Goal: Task Accomplishment & Management: Use online tool/utility

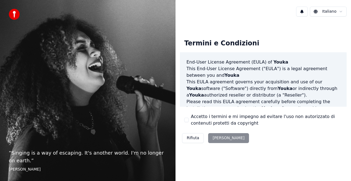
click at [214, 138] on div "Rifiuta Accetta" at bounding box center [215, 138] width 71 height 14
click at [214, 138] on div "Rifiuta [PERSON_NAME]" at bounding box center [215, 138] width 71 height 14
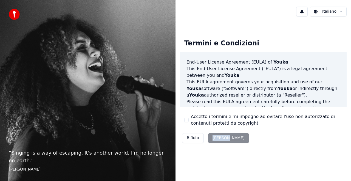
click at [214, 138] on div "Rifiuta [PERSON_NAME]" at bounding box center [215, 138] width 71 height 14
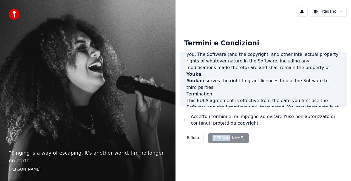
scroll to position [400, 0]
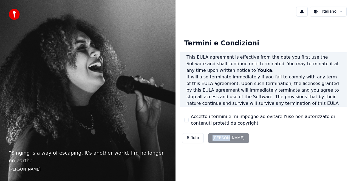
click at [212, 135] on div "Rifiuta Accetta" at bounding box center [215, 138] width 71 height 14
click at [213, 136] on div "Rifiuta Accetta" at bounding box center [215, 138] width 71 height 14
click at [214, 138] on div "Rifiuta Accetta" at bounding box center [215, 138] width 71 height 14
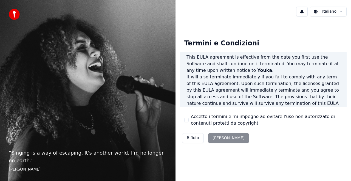
click at [15, 9] on img at bounding box center [14, 14] width 11 height 11
click at [213, 138] on div "Rifiuta Accetta" at bounding box center [215, 138] width 71 height 14
click at [194, 136] on button "Rifiuta" at bounding box center [193, 138] width 22 height 10
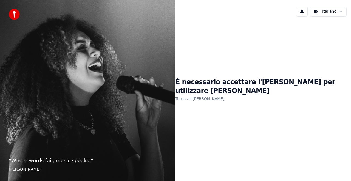
click at [209, 96] on link "Torna all'EULA" at bounding box center [200, 98] width 49 height 9
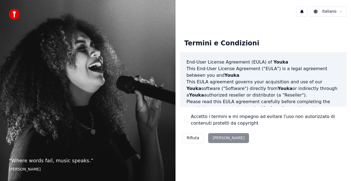
click at [216, 137] on div "Rifiuta Accetta" at bounding box center [215, 138] width 71 height 14
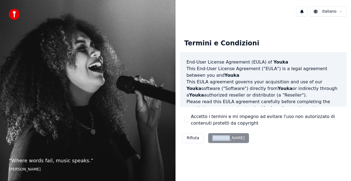
click at [216, 137] on div "Rifiuta Accetta" at bounding box center [215, 138] width 71 height 14
click at [304, 13] on button at bounding box center [303, 12] width 12 height 10
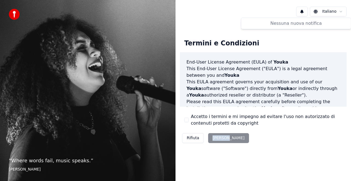
click at [15, 12] on img at bounding box center [14, 14] width 11 height 11
click at [209, 138] on div "Rifiuta Accetta" at bounding box center [215, 138] width 71 height 14
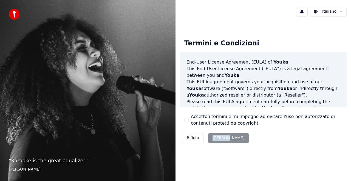
click at [209, 138] on div "Rifiuta Accetta" at bounding box center [215, 138] width 71 height 14
click at [217, 149] on div "Termini e Condizioni End-User License Agreement (EULA) of Youka This End-User L…" at bounding box center [264, 90] width 176 height 138
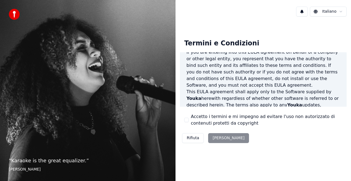
scroll to position [110, 0]
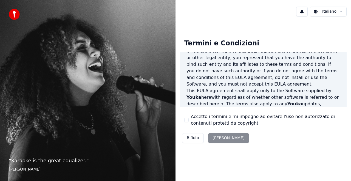
click at [186, 121] on button "Accetto i termini e mi impegno ad evitare l'uso non autorizzato di contenuti pr…" at bounding box center [187, 120] width 4 height 4
click at [216, 138] on button "Accetta" at bounding box center [228, 138] width 41 height 10
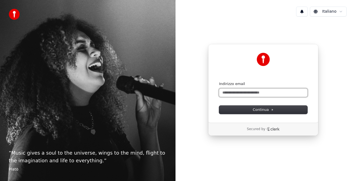
click at [221, 91] on input "Indirizzo email" at bounding box center [263, 92] width 88 height 8
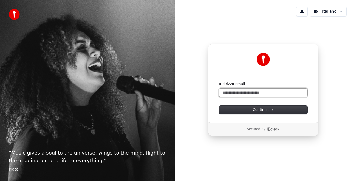
click at [221, 91] on input "Indirizzo email" at bounding box center [263, 92] width 88 height 8
click at [224, 91] on input "Indirizzo email" at bounding box center [263, 92] width 88 height 8
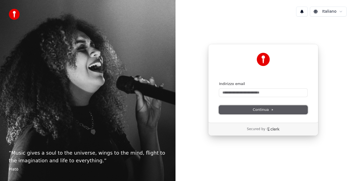
click at [258, 109] on span "Continua" at bounding box center [263, 109] width 21 height 5
click at [258, 104] on form "Indirizzo email Continua" at bounding box center [263, 97] width 88 height 32
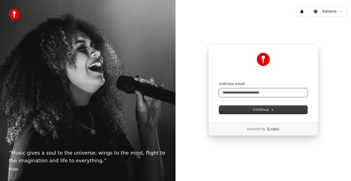
click at [223, 91] on input "Indirizzo email" at bounding box center [263, 92] width 88 height 8
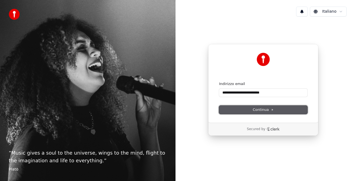
click at [263, 110] on span "Continua" at bounding box center [263, 109] width 21 height 5
type input "**********"
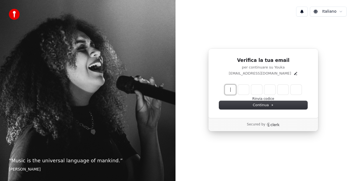
click at [230, 91] on input "Enter verification code" at bounding box center [269, 90] width 88 height 10
type input "******"
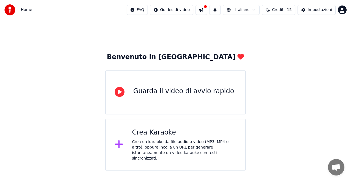
click at [123, 92] on icon at bounding box center [120, 92] width 10 height 10
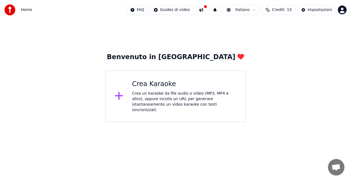
click at [141, 89] on div "Crea Karaoke Crea un karaoke da file audio o video (MP3, MP4 e altro), oppure i…" at bounding box center [184, 96] width 105 height 33
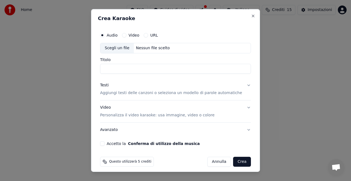
click at [127, 35] on button "Video" at bounding box center [124, 35] width 4 height 4
click at [105, 35] on button "Audio" at bounding box center [102, 35] width 4 height 4
click at [127, 33] on button "Video" at bounding box center [124, 35] width 4 height 4
click at [121, 48] on div "Scegli un file" at bounding box center [116, 48] width 33 height 10
type input "**********"
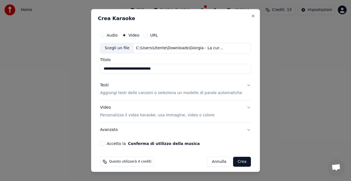
click at [105, 143] on button "Accetto la Conferma di utilizzo della musica" at bounding box center [102, 143] width 4 height 4
click at [237, 160] on button "Crea" at bounding box center [243, 162] width 18 height 10
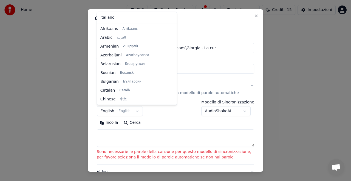
click at [134, 111] on body "**********" at bounding box center [175, 61] width 351 height 122
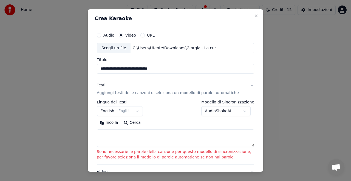
click at [134, 111] on body "**********" at bounding box center [175, 61] width 351 height 122
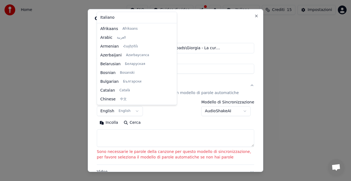
click at [134, 111] on body "**********" at bounding box center [175, 61] width 351 height 122
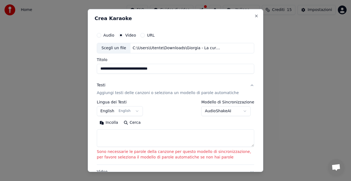
click at [29, 119] on div at bounding box center [175, 90] width 351 height 181
click at [97, 34] on button "Audio" at bounding box center [99, 35] width 4 height 4
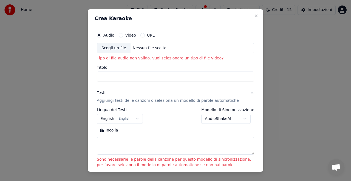
click at [102, 76] on input "Titolo" at bounding box center [176, 76] width 158 height 10
type input "**********"
click at [115, 101] on p "Aggiungi testi delle canzoni o seleziona un modello di parole automatiche" at bounding box center [168, 100] width 142 height 5
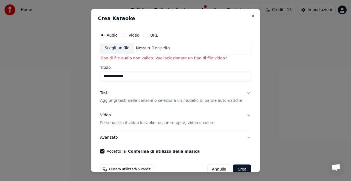
click at [115, 101] on p "Aggiungi testi delle canzoni o seleziona un modello di parole automatiche" at bounding box center [171, 100] width 142 height 5
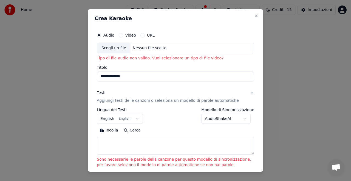
click at [115, 101] on p "Aggiungi testi delle canzoni o seleziona un modello di parole automatiche" at bounding box center [168, 100] width 142 height 5
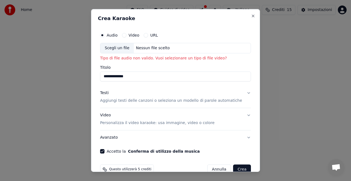
scroll to position [11, 0]
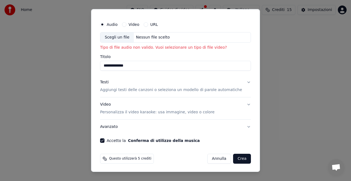
click at [234, 157] on button "Crea" at bounding box center [243, 158] width 18 height 10
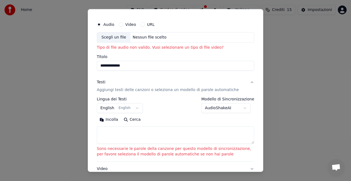
scroll to position [0, 0]
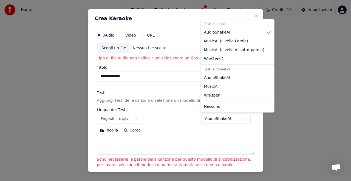
click at [220, 117] on body "**********" at bounding box center [175, 61] width 351 height 122
select select "****"
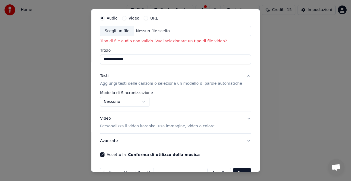
scroll to position [31, 0]
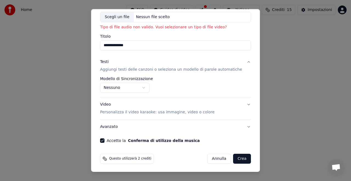
click at [112, 103] on div "Video Personalizza il video karaoke: usa immagine, video o colore" at bounding box center [157, 108] width 115 height 13
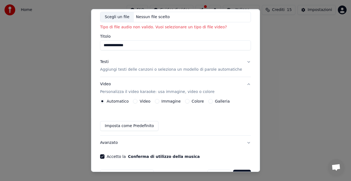
click at [139, 127] on button "Imposta come Predefinito" at bounding box center [129, 126] width 58 height 10
click at [129, 125] on button "Imposta come Predefinito" at bounding box center [129, 126] width 58 height 10
click at [124, 102] on label "Automatico" at bounding box center [118, 101] width 22 height 4
click at [105, 102] on button "Automatico" at bounding box center [102, 101] width 4 height 4
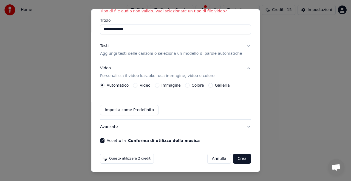
scroll to position [0, 0]
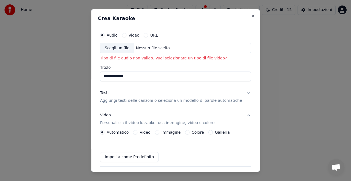
click at [118, 47] on div "Scegli un file" at bounding box center [116, 48] width 33 height 10
click at [121, 47] on div "Scegli un file" at bounding box center [116, 48] width 33 height 10
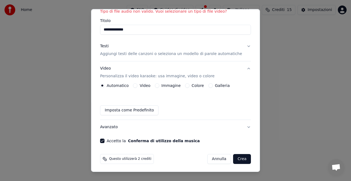
scroll to position [47, 0]
click at [234, 159] on button "Crea" at bounding box center [243, 158] width 18 height 10
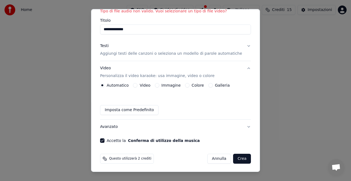
click at [214, 159] on button "Annulla" at bounding box center [220, 158] width 24 height 10
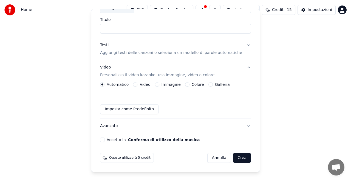
scroll to position [40, 0]
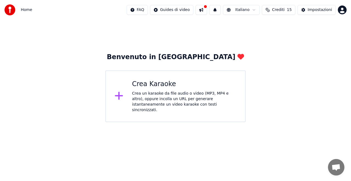
click at [128, 96] on div "Crea Karaoke Crea un karaoke da file audio o video (MP3, MP4 e altro), oppure i…" at bounding box center [175, 96] width 141 height 52
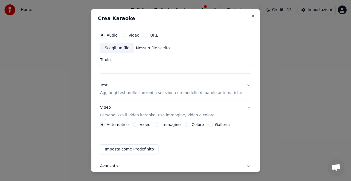
click at [148, 33] on button "URL" at bounding box center [146, 35] width 4 height 4
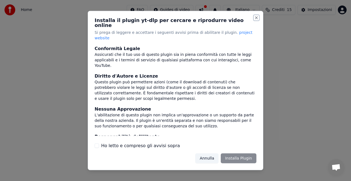
click at [257, 20] on button "Close" at bounding box center [257, 18] width 4 height 4
click at [256, 20] on button "Close" at bounding box center [257, 18] width 4 height 4
click at [205, 156] on button "Annulla" at bounding box center [207, 158] width 23 height 10
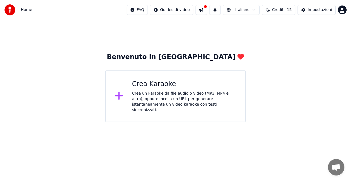
click at [136, 101] on div "Crea un karaoke da file audio o video (MP3, MP4 e altro), oppure incolla un URL…" at bounding box center [184, 102] width 105 height 22
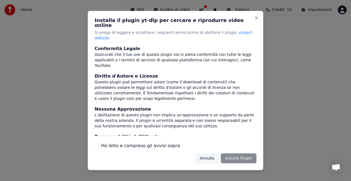
click at [230, 153] on div "Annulla Installa Plugin" at bounding box center [226, 158] width 61 height 10
click at [239, 153] on div "Annulla Installa Plugin" at bounding box center [226, 158] width 61 height 10
click at [209, 153] on button "Annulla" at bounding box center [207, 158] width 23 height 10
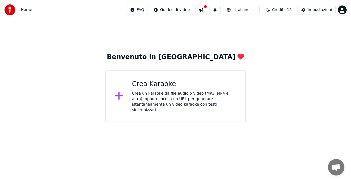
click at [136, 90] on div "Crea Karaoke Crea un karaoke da file audio o video (MP3, MP4 e altro), oppure i…" at bounding box center [184, 96] width 105 height 33
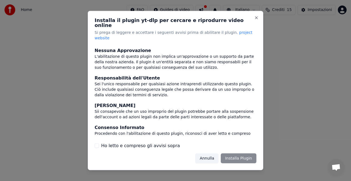
scroll to position [59, 0]
click at [97, 143] on button "Ho letto e compreso gli avvisi sopra" at bounding box center [97, 145] width 4 height 4
click at [235, 155] on button "Installa Plugin" at bounding box center [239, 158] width 36 height 10
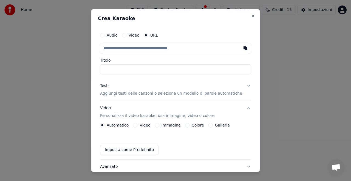
click at [105, 35] on button "Audio" at bounding box center [102, 35] width 4 height 4
click at [146, 48] on div "Nessun file scelto" at bounding box center [153, 47] width 38 height 5
click at [116, 47] on div "Scegli un file" at bounding box center [116, 48] width 33 height 10
type input "**********"
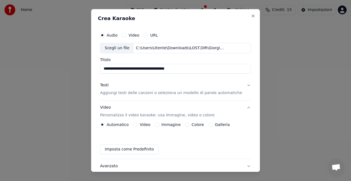
click at [135, 94] on p "Aggiungi testi delle canzoni o seleziona un modello di parole automatiche" at bounding box center [171, 92] width 142 height 5
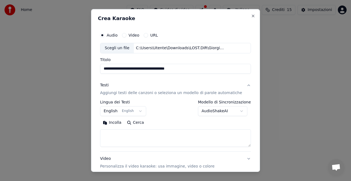
click at [119, 123] on button "Incolla" at bounding box center [112, 122] width 24 height 9
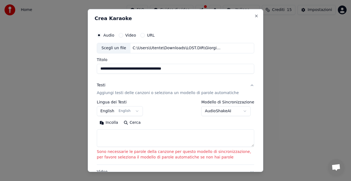
click at [129, 122] on button "Cerca" at bounding box center [132, 122] width 23 height 9
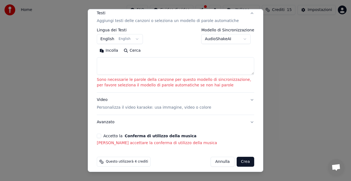
scroll to position [75, 0]
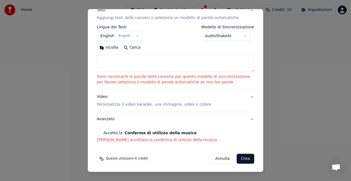
click at [100, 132] on button "Accetto la Conferma di utilizzo della musica" at bounding box center [99, 132] width 4 height 4
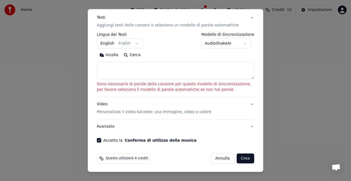
click at [115, 157] on span "Questo utilizzerà 4 crediti" at bounding box center [127, 158] width 42 height 4
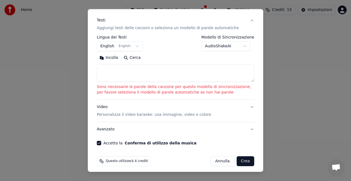
scroll to position [67, 0]
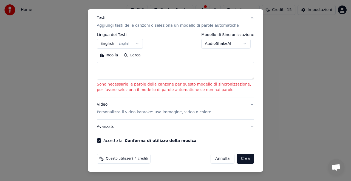
click at [219, 156] on button "Annulla" at bounding box center [223, 158] width 24 height 10
select select
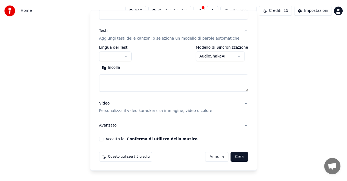
scroll to position [54, 0]
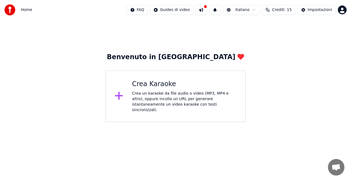
click at [279, 10] on span "Crediti" at bounding box center [278, 9] width 13 height 5
click at [309, 9] on button "Impostazioni" at bounding box center [317, 10] width 38 height 10
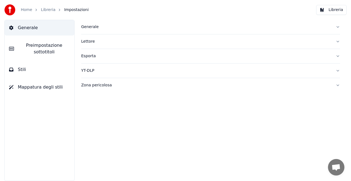
click at [336, 8] on button "Libreria" at bounding box center [332, 10] width 30 height 10
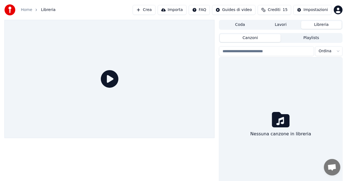
click at [249, 36] on button "Canzoni" at bounding box center [250, 38] width 61 height 8
click at [318, 38] on button "Playlists" at bounding box center [311, 38] width 61 height 8
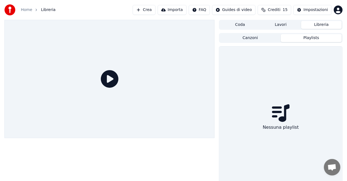
click at [318, 38] on button "Playlists" at bounding box center [311, 38] width 61 height 8
click at [105, 79] on icon at bounding box center [110, 79] width 18 height 18
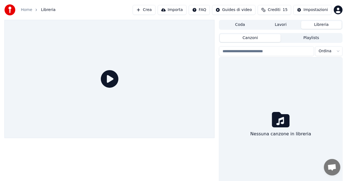
click at [249, 37] on button "Canzoni" at bounding box center [250, 38] width 61 height 8
click at [247, 51] on input "search" at bounding box center [266, 51] width 95 height 10
type input "**********"
click at [286, 74] on div "Nessuna canzone in libreria" at bounding box center [280, 124] width 123 height 135
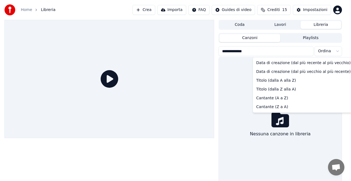
click at [319, 52] on html "**********" at bounding box center [175, 90] width 351 height 181
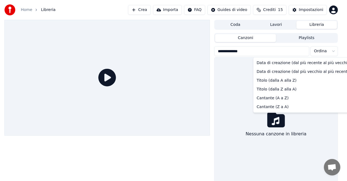
click at [252, 35] on html "**********" at bounding box center [173, 90] width 347 height 181
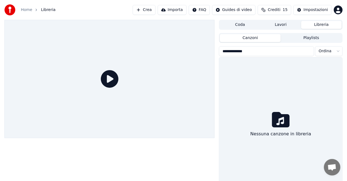
click at [252, 35] on button "Canzoni" at bounding box center [250, 38] width 61 height 8
click at [309, 53] on input "**********" at bounding box center [266, 51] width 95 height 10
click at [306, 79] on div "Nessuna canzone in libreria" at bounding box center [280, 124] width 123 height 135
click at [335, 50] on html "**********" at bounding box center [173, 90] width 347 height 181
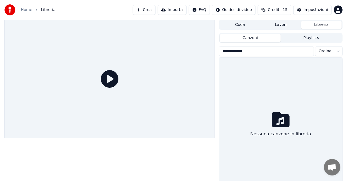
click at [271, 106] on div "Nessuna canzone in libreria" at bounding box center [280, 124] width 123 height 135
click at [251, 36] on button "Canzoni" at bounding box center [250, 38] width 61 height 8
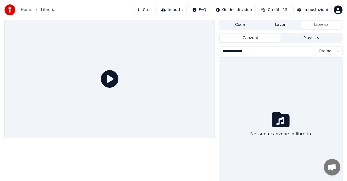
click at [104, 80] on icon at bounding box center [110, 79] width 18 height 18
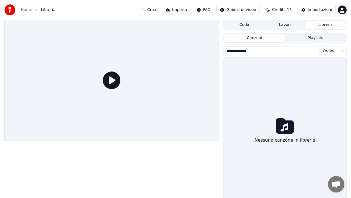
click at [121, 89] on icon at bounding box center [112, 80] width 18 height 18
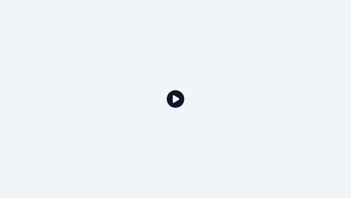
click at [178, 104] on icon at bounding box center [176, 99] width 18 height 18
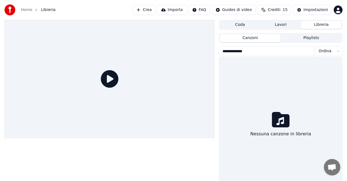
click at [282, 122] on icon at bounding box center [281, 120] width 18 height 18
click at [144, 9] on button "Crea" at bounding box center [144, 10] width 23 height 10
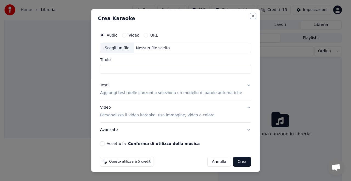
click at [251, 16] on button "Close" at bounding box center [253, 16] width 4 height 4
